Goal: Information Seeking & Learning: Learn about a topic

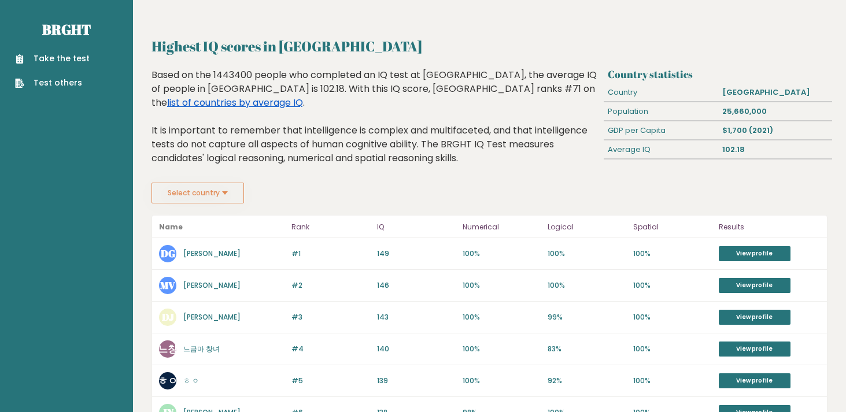
click at [303, 96] on link "list of countries by average IQ" at bounding box center [235, 102] width 136 height 13
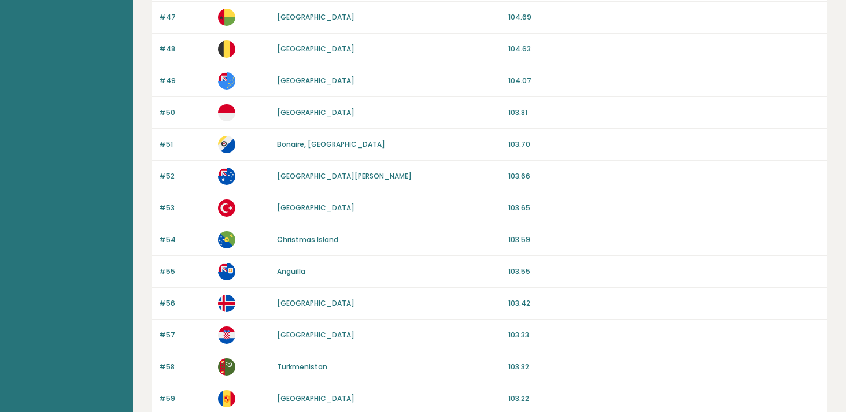
scroll to position [1089, 0]
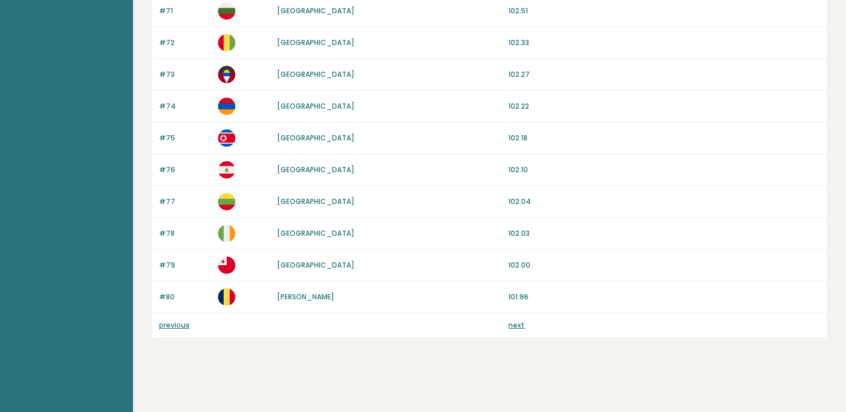
click at [169, 325] on link "previous" at bounding box center [174, 325] width 31 height 10
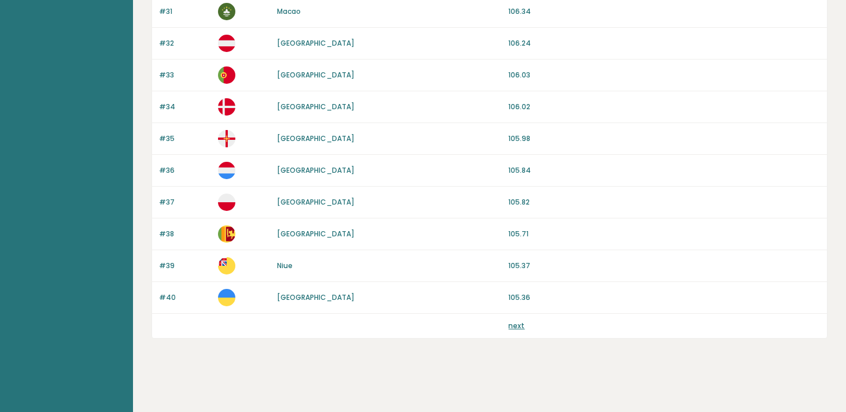
scroll to position [1089, 0]
click at [518, 328] on link "next" at bounding box center [516, 325] width 16 height 10
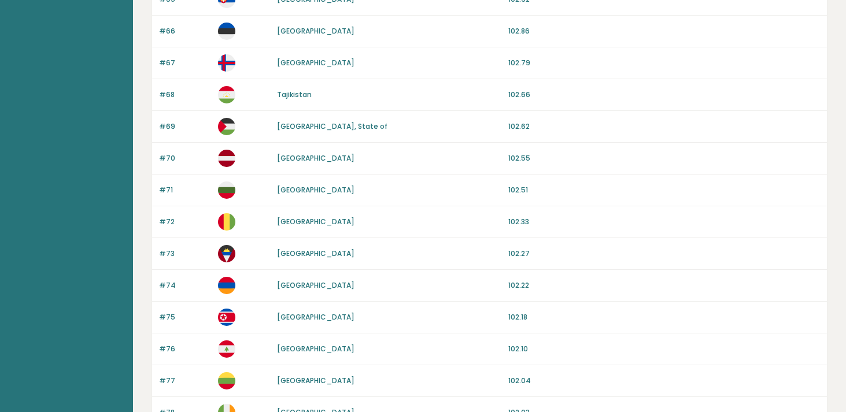
scroll to position [1089, 0]
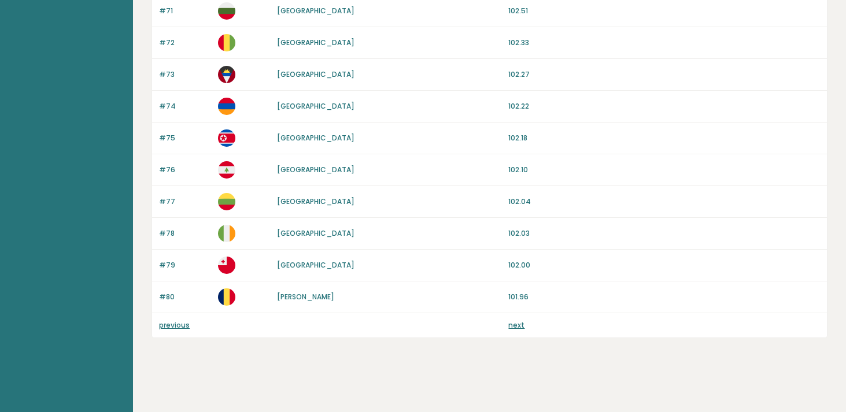
click at [514, 328] on link "next" at bounding box center [516, 325] width 16 height 10
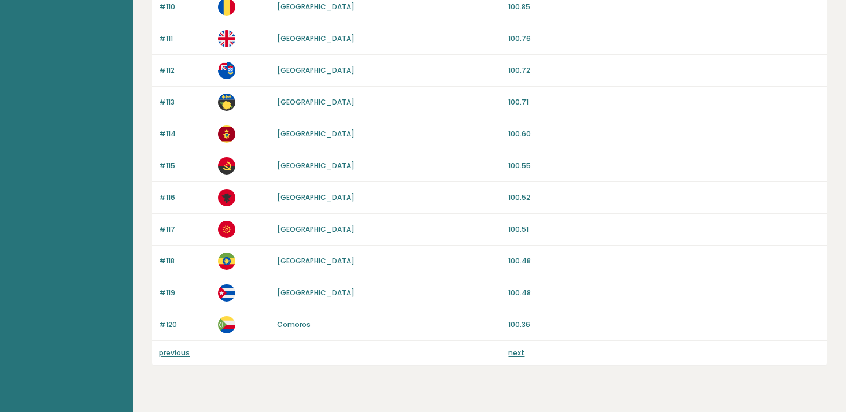
scroll to position [1081, 0]
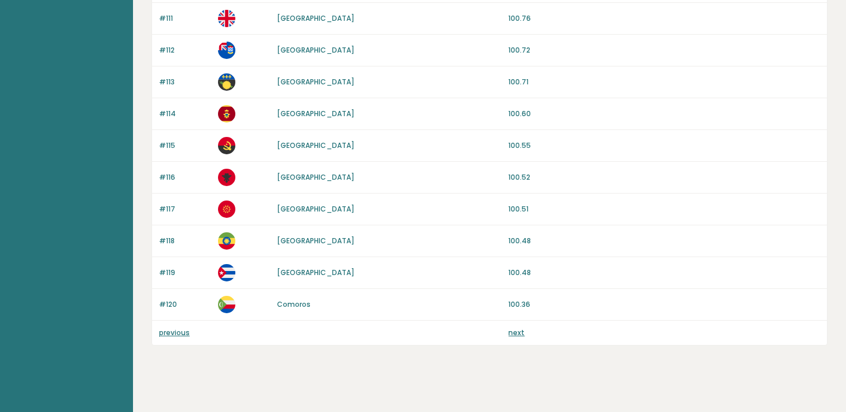
click at [516, 331] on link "next" at bounding box center [516, 333] width 16 height 10
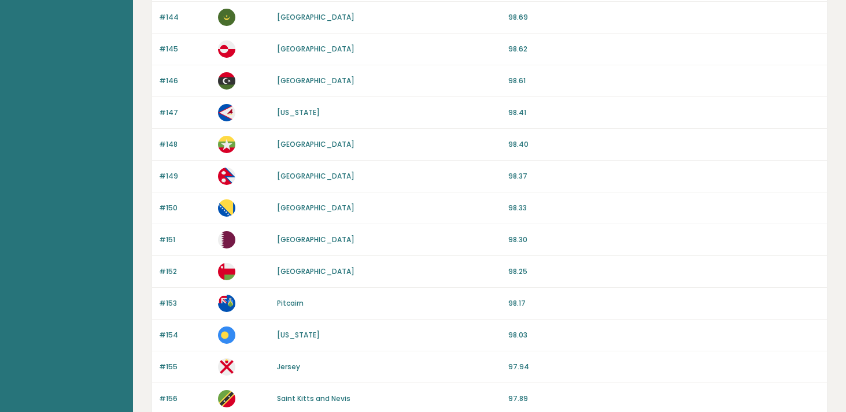
scroll to position [1089, 0]
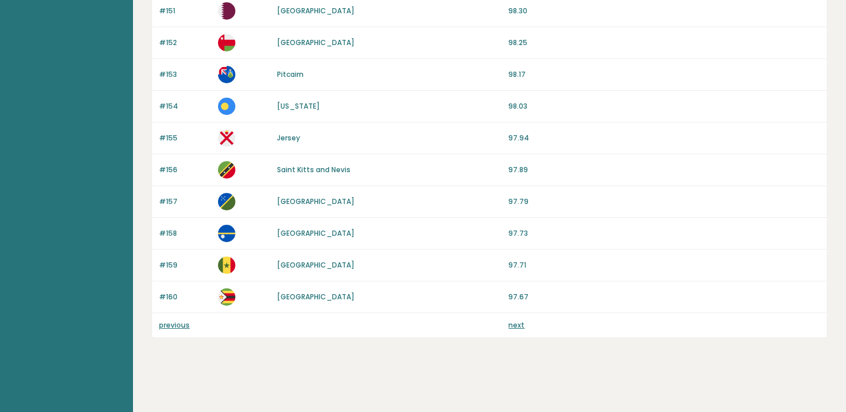
click at [516, 326] on link "next" at bounding box center [516, 325] width 16 height 10
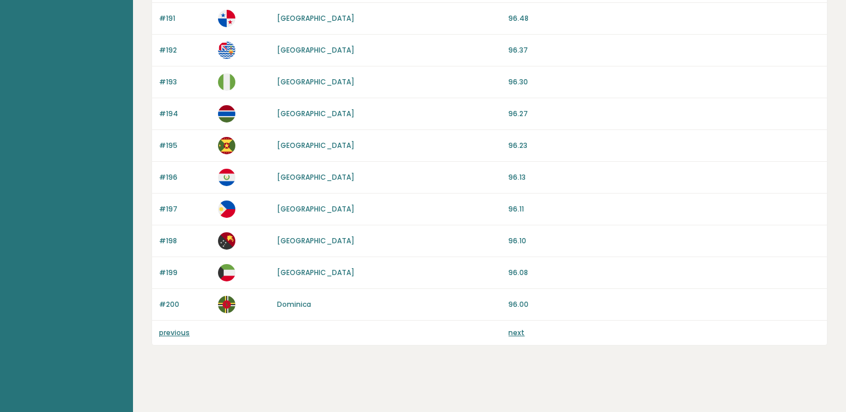
scroll to position [1089, 0]
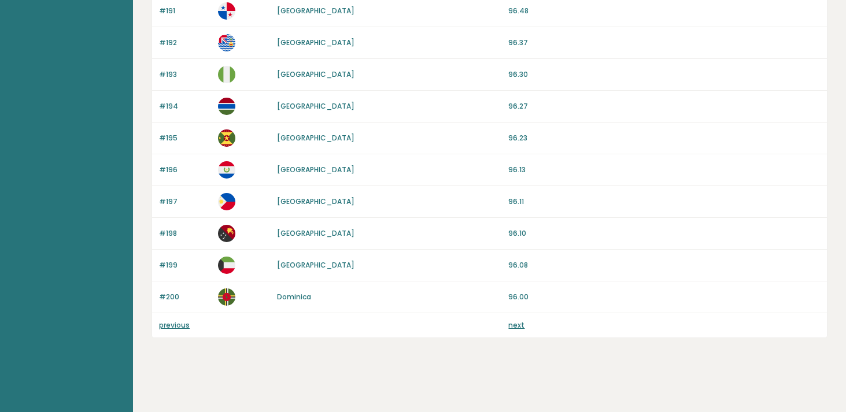
click at [510, 325] on link "next" at bounding box center [516, 325] width 16 height 10
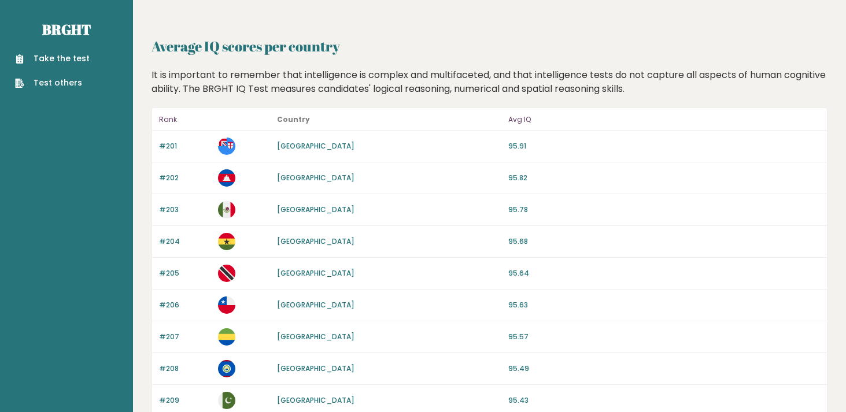
click at [60, 53] on link "Take the test" at bounding box center [52, 59] width 75 height 12
